Goal: Task Accomplishment & Management: Manage account settings

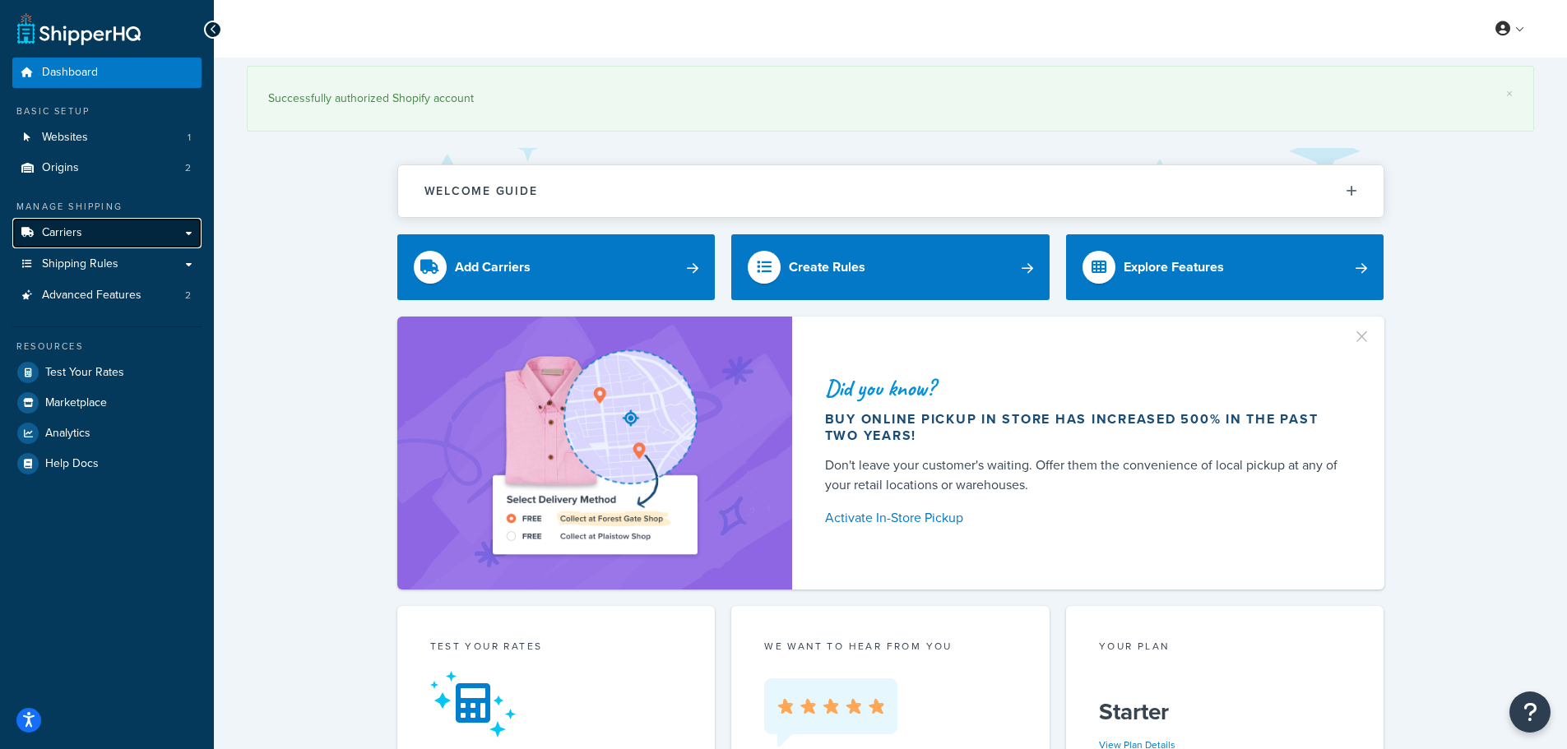
click at [137, 234] on link "Carriers" at bounding box center [106, 233] width 189 height 30
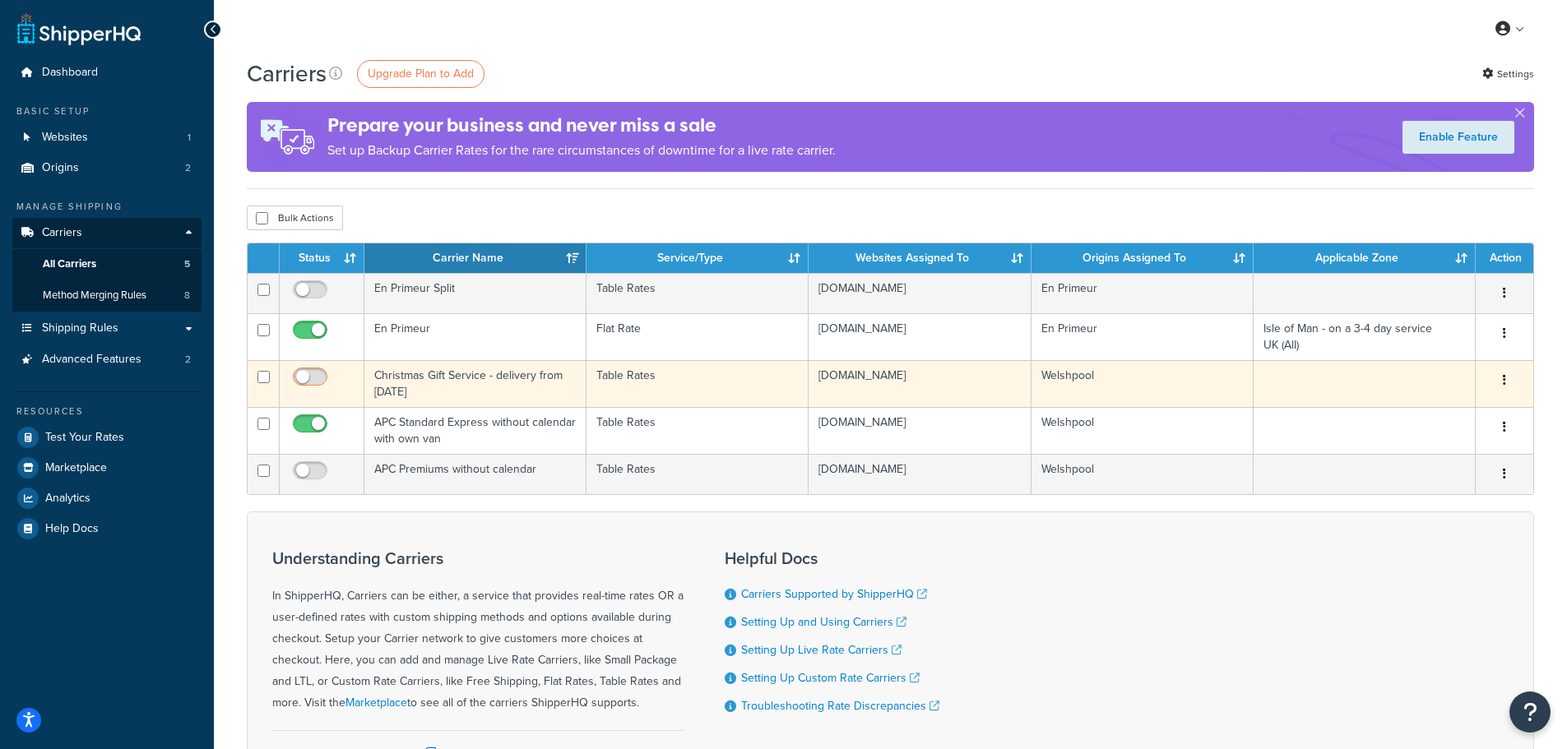
click at [302, 378] on input "checkbox" at bounding box center [312, 381] width 45 height 21
checkbox input "true"
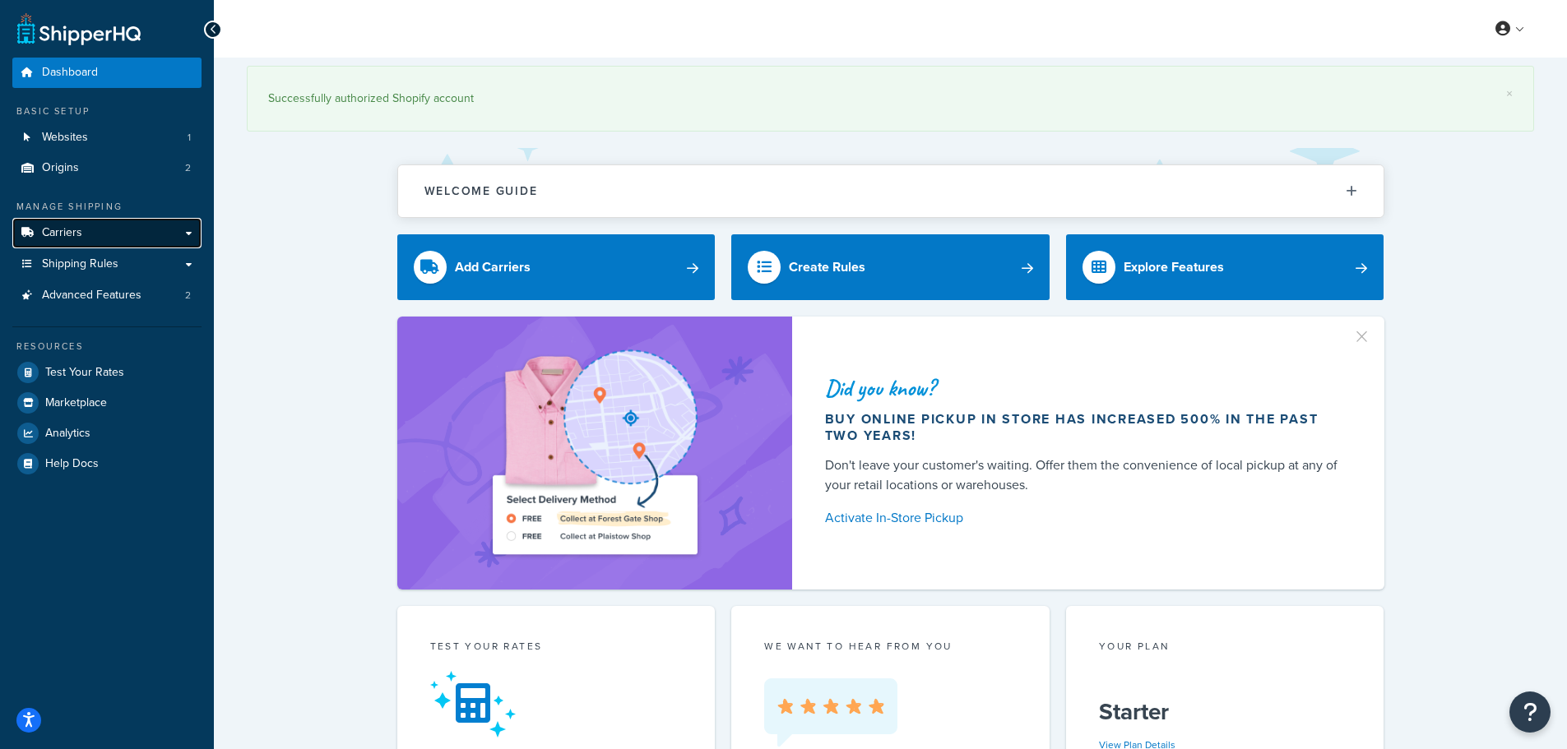
click at [89, 227] on link "Carriers" at bounding box center [106, 233] width 189 height 30
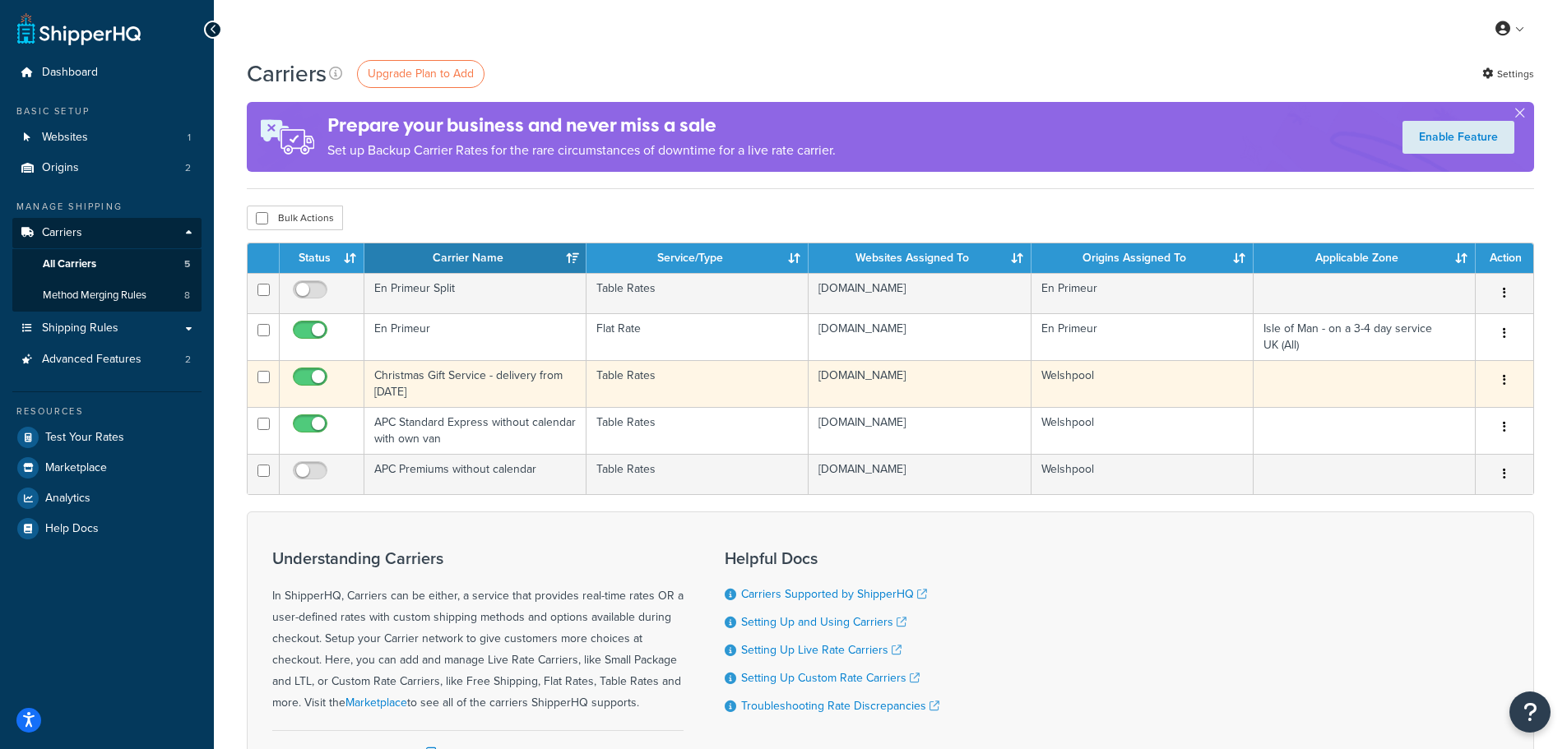
click at [323, 376] on input "checkbox" at bounding box center [312, 381] width 45 height 21
checkbox input "false"
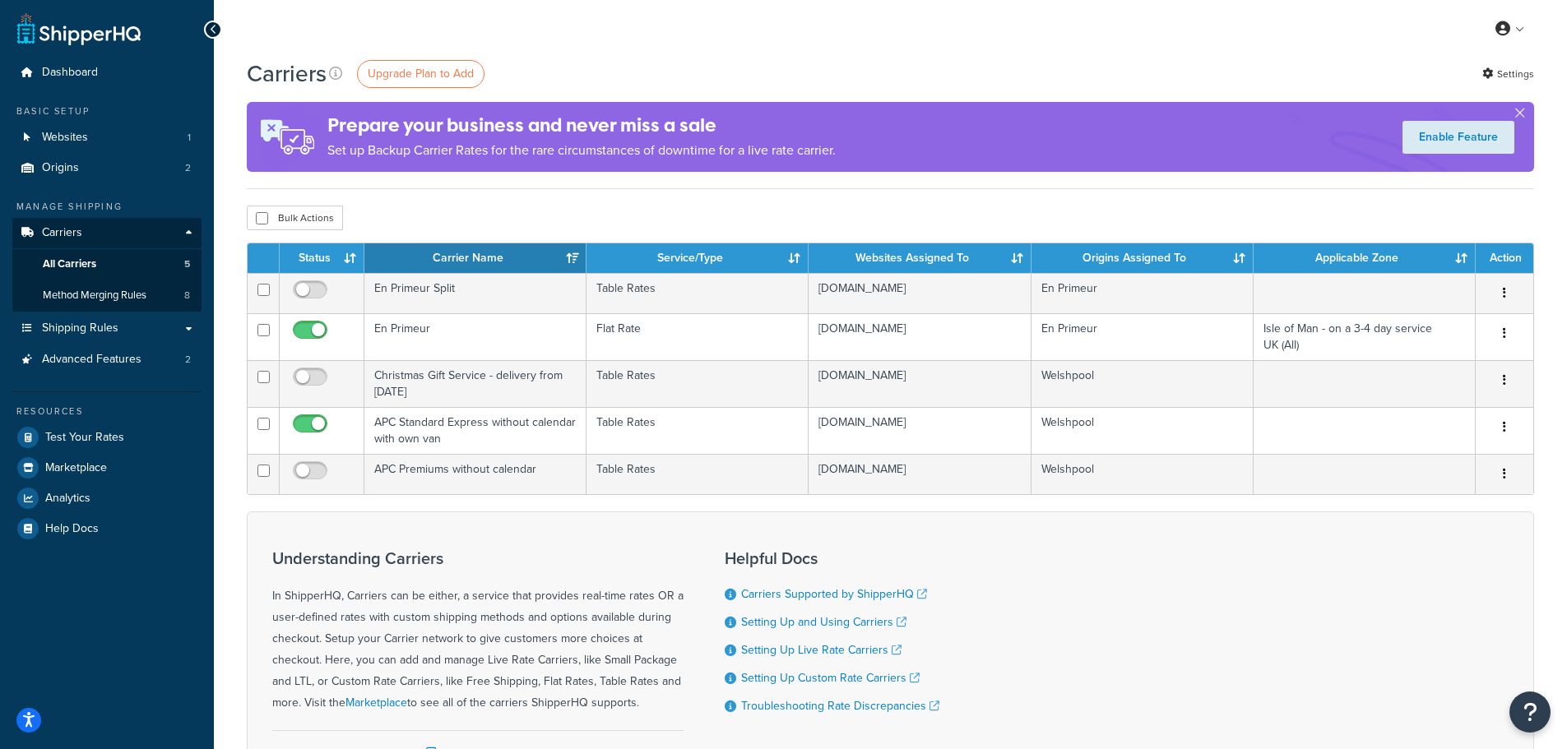
click at [1392, 62] on div "Carriers Upgrade Plan to Add Settings" at bounding box center [891, 74] width 1288 height 32
